Goal: Task Accomplishment & Management: Use online tool/utility

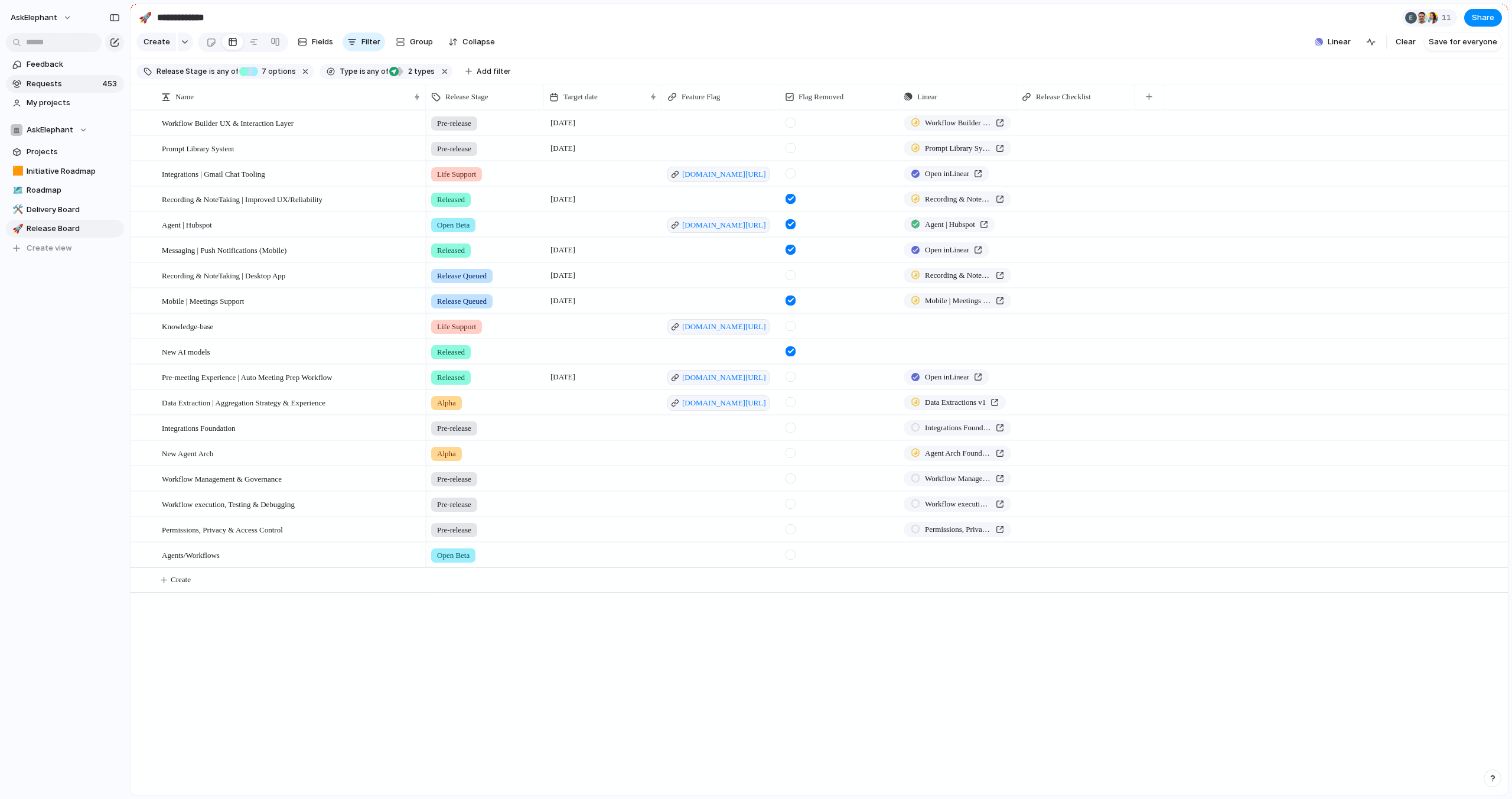
click at [74, 82] on span "Requests" at bounding box center [62, 84] width 72 height 12
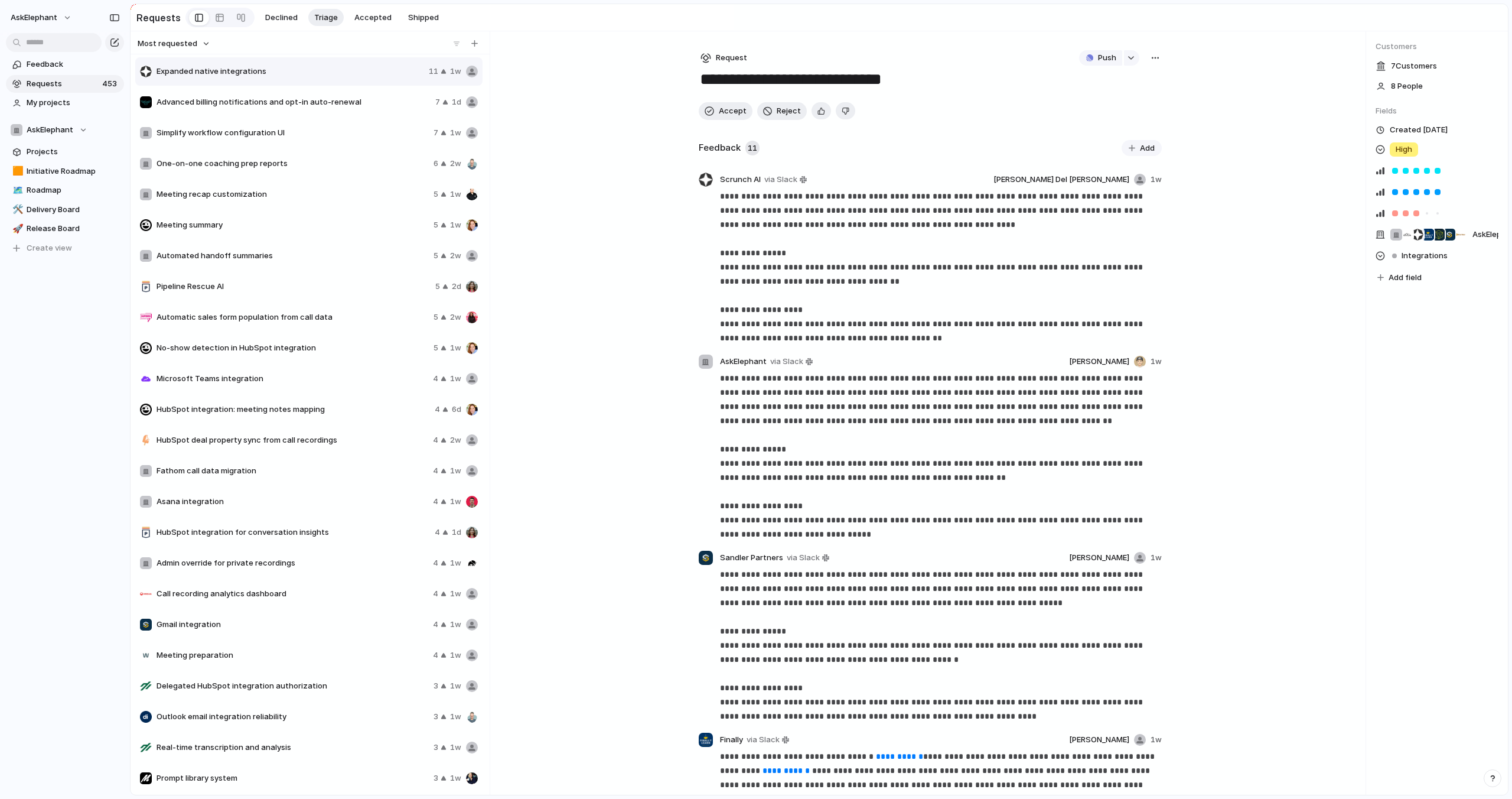
scroll to position [56, 0]
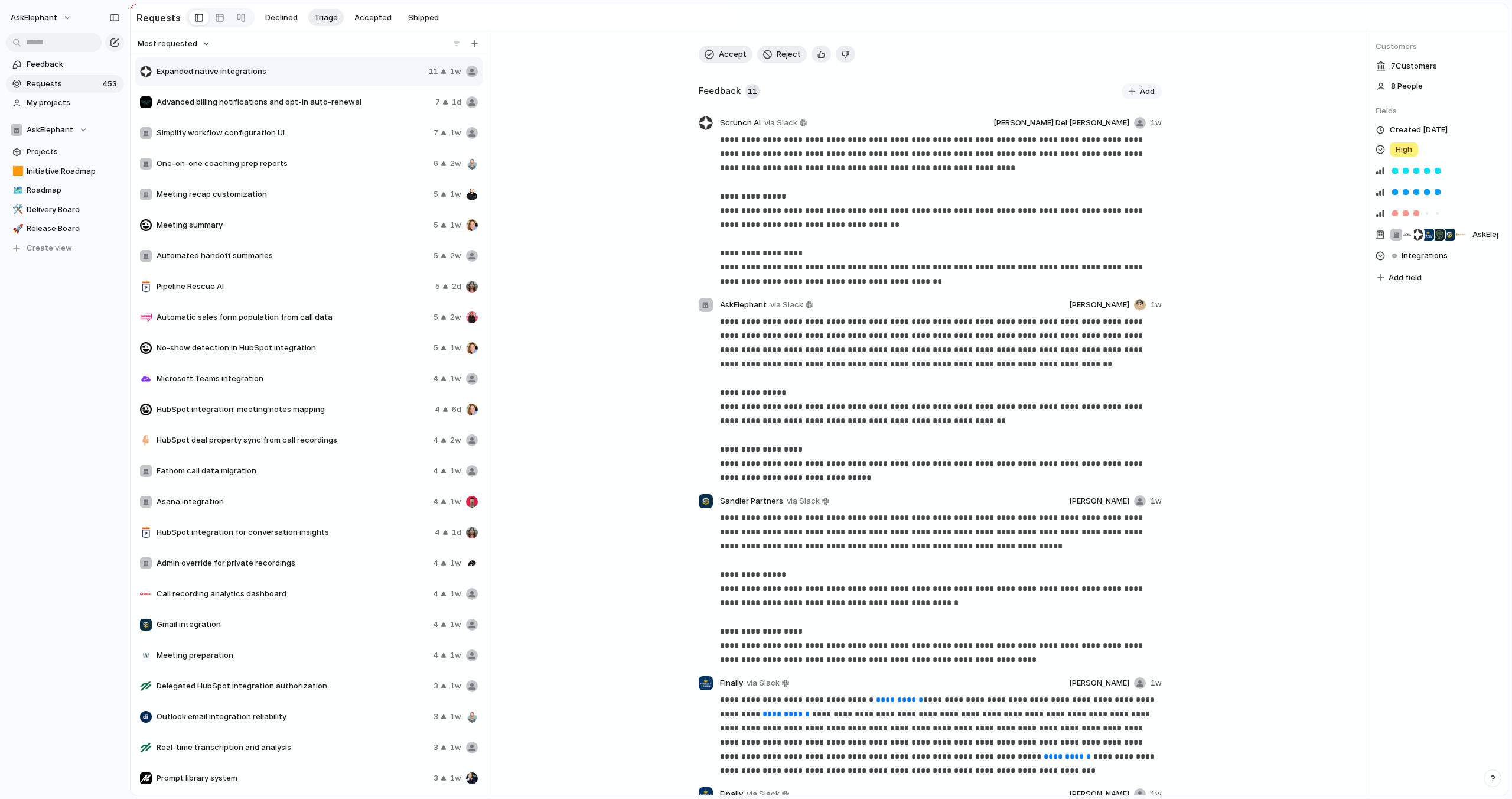
click at [343, 106] on span "Advanced billing notifications and opt-in auto-renewal" at bounding box center [293, 102] width 274 height 12
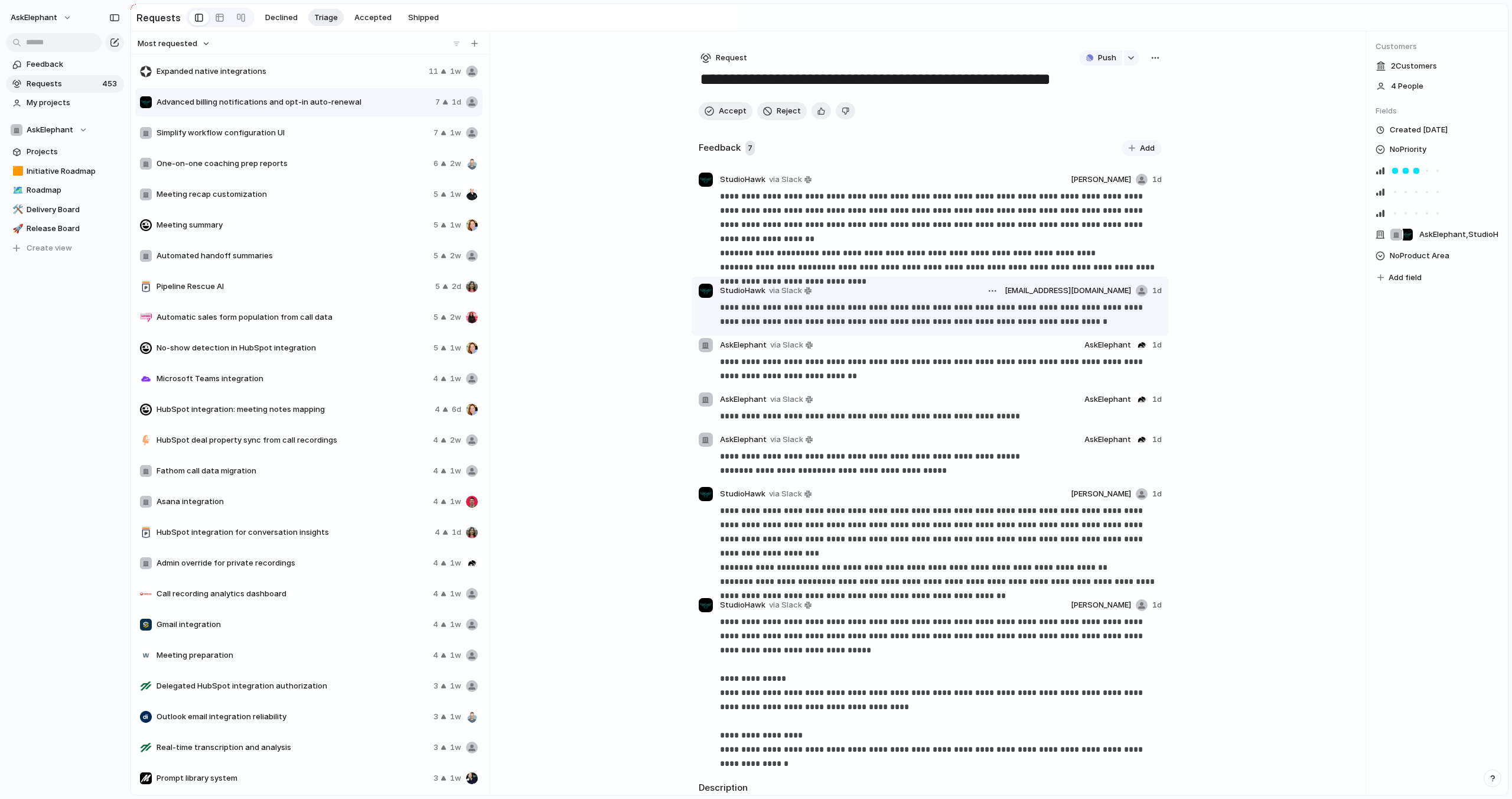
scroll to position [102, 0]
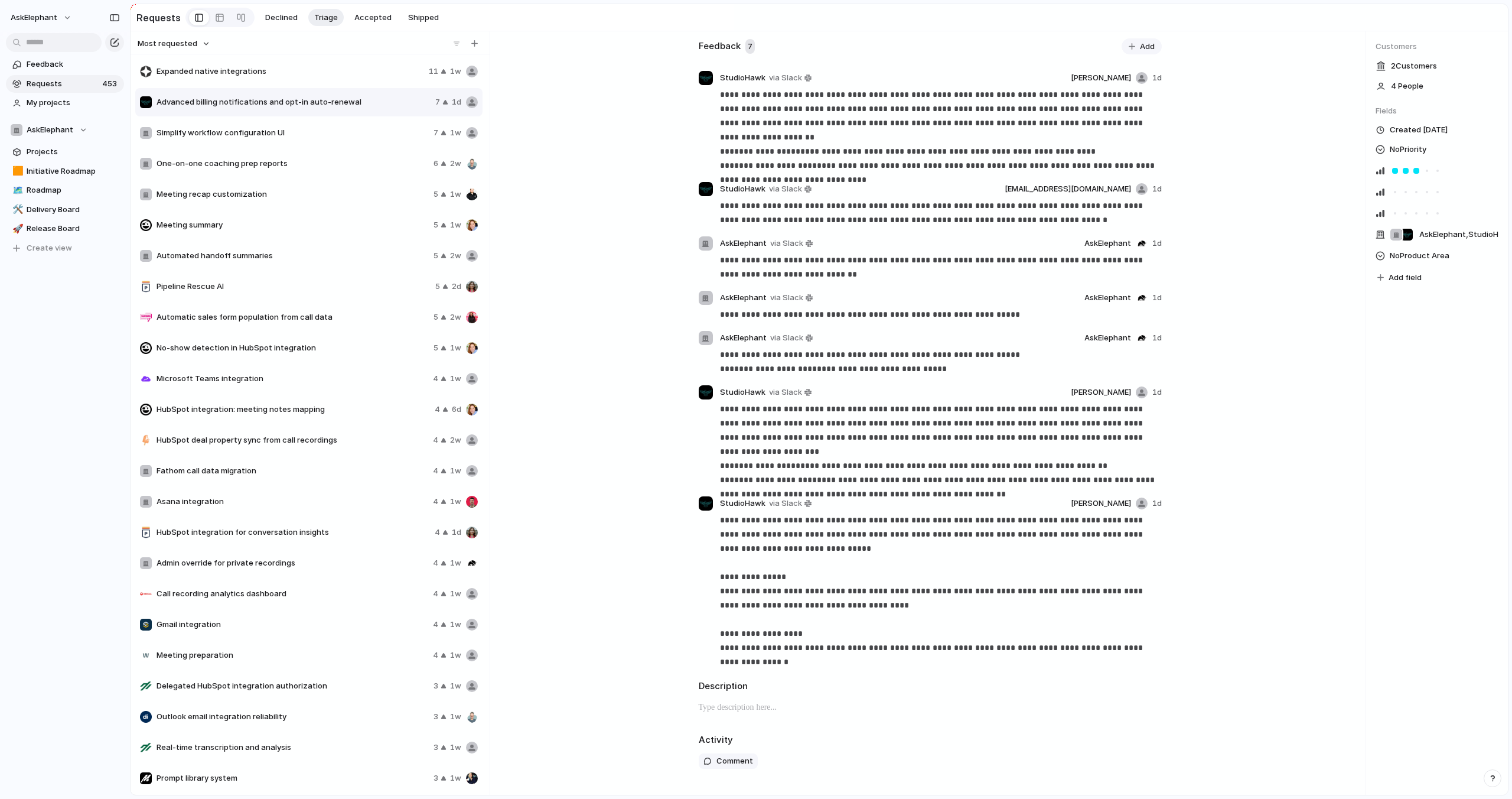
click at [321, 135] on span "Simplify workflow configuration UI" at bounding box center [292, 133] width 272 height 12
type textarea "**********"
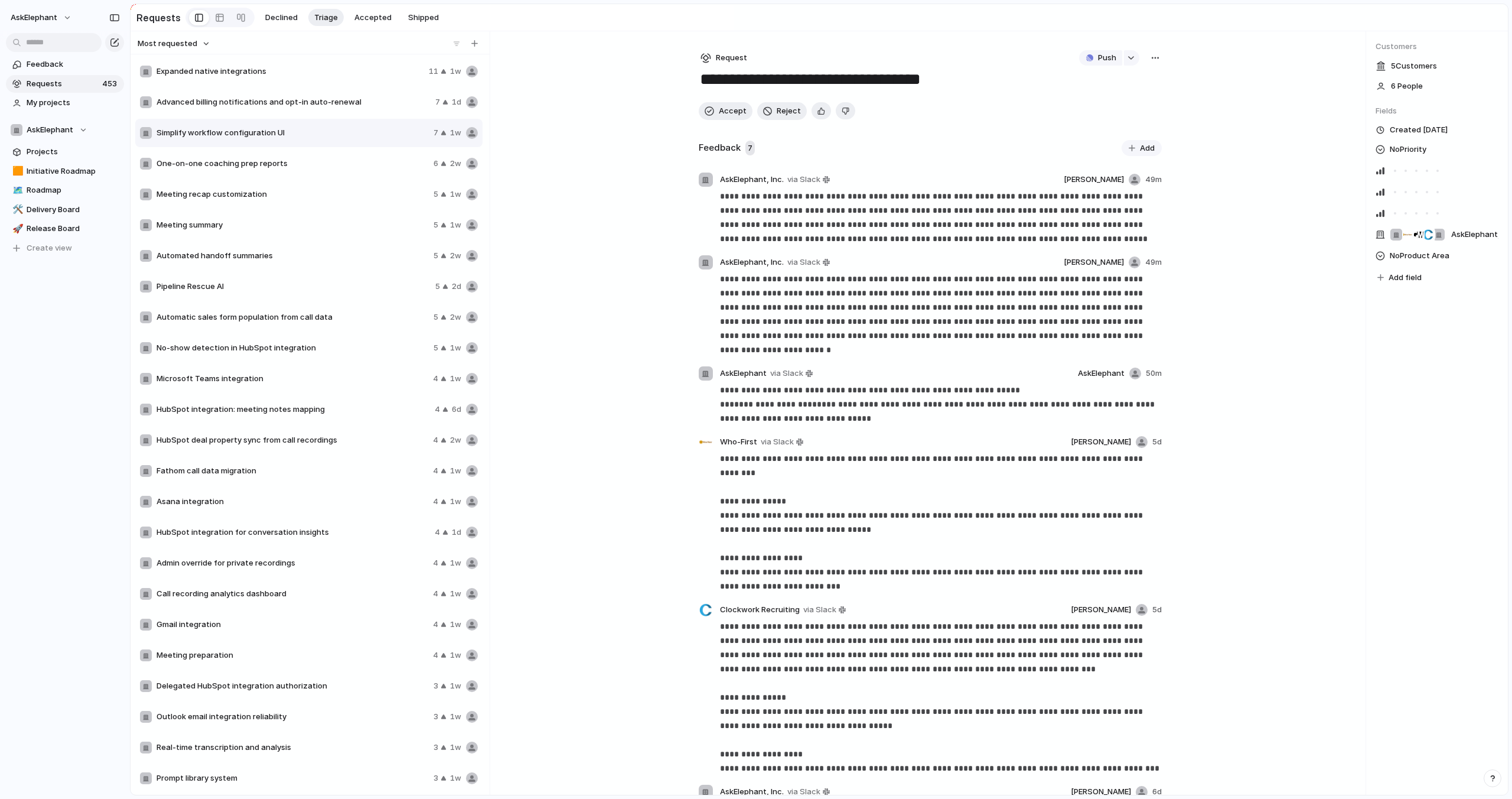
click at [245, 101] on span "Advanced billing notifications and opt-in auto-renewal" at bounding box center [293, 102] width 274 height 12
click at [235, 94] on div "Advanced billing notifications and opt-in auto-renewal 7 1d" at bounding box center [309, 102] width 347 height 29
